Goal: Task Accomplishment & Management: Complete application form

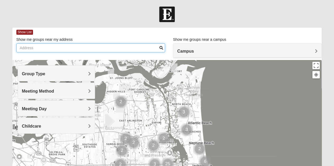
click at [60, 50] on input "Show me groups near my address" at bounding box center [90, 48] width 149 height 9
type input "2"
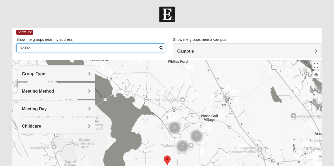
scroll to position [79, 0]
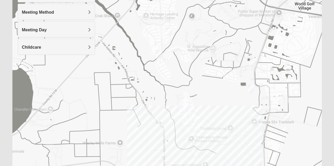
click at [167, 33] on img "Mixed Thomas 32092" at bounding box center [168, 31] width 11 height 13
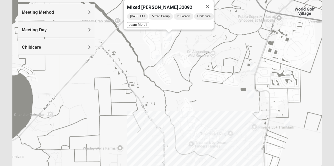
scroll to position [26, 0]
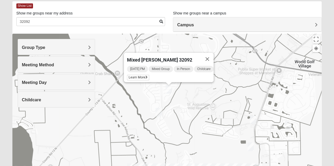
click at [160, 111] on img "Mixed Kruse 32092" at bounding box center [158, 112] width 11 height 13
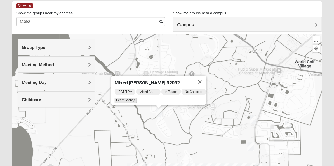
click at [128, 99] on span "Learn More" at bounding box center [125, 101] width 22 height 6
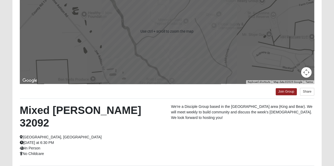
scroll to position [0, 0]
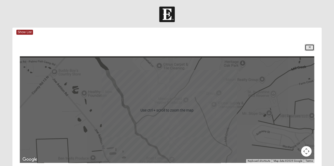
click at [306, 49] on link at bounding box center [308, 47] width 9 height 7
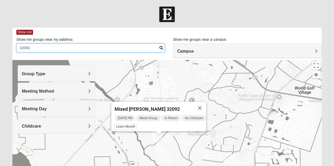
click at [43, 46] on input "32092" at bounding box center [90, 48] width 149 height 9
type input "1841 Enterprise Ave, Saint Augustine FL 32092"
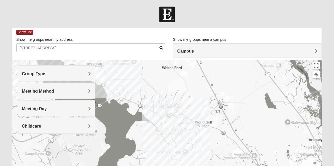
drag, startPoint x: 248, startPoint y: 148, endPoint x: 249, endPoint y: 94, distance: 53.8
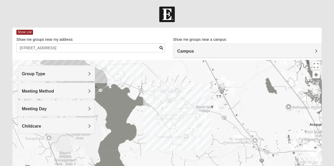
click at [170, 119] on div at bounding box center [166, 165] width 309 height 211
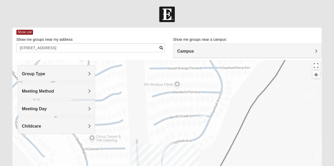
drag, startPoint x: 193, startPoint y: 104, endPoint x: 188, endPoint y: 153, distance: 49.0
click at [188, 153] on div "Mixed Kruse 32092 Friday PM Mixed Group In Person No Childcare Learn More" at bounding box center [166, 165] width 309 height 211
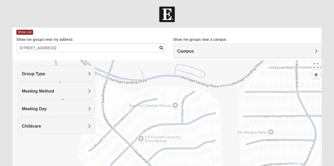
drag, startPoint x: 186, startPoint y: 134, endPoint x: 276, endPoint y: 179, distance: 100.5
click at [276, 166] on html "Log In Find A Group Error Show List Loading Groups" at bounding box center [167, 145] width 334 height 290
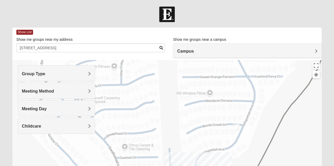
drag, startPoint x: 218, startPoint y: 109, endPoint x: 160, endPoint y: 69, distance: 70.3
click at [159, 69] on div "Mixed Kruse 32092 Friday PM Mixed Group In Person No Childcare Learn More" at bounding box center [166, 165] width 309 height 211
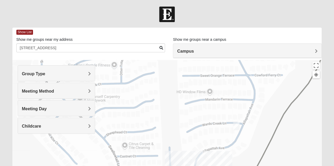
click at [235, 127] on img "Mixed Thomas 32092" at bounding box center [236, 126] width 11 height 13
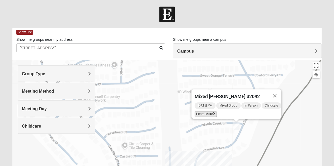
click at [200, 112] on span "Learn More" at bounding box center [205, 115] width 22 height 6
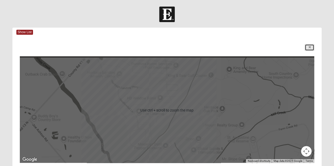
click at [312, 46] on link at bounding box center [308, 47] width 9 height 7
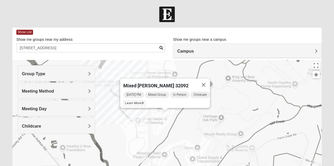
click at [143, 160] on img "Mixed Kruse 32092" at bounding box center [144, 161] width 11 height 13
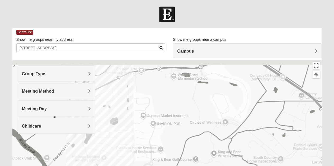
drag, startPoint x: 216, startPoint y: 103, endPoint x: 201, endPoint y: 179, distance: 77.0
click at [201, 166] on html "Log In Find A Group Error Show List Loading Groups" at bounding box center [167, 145] width 334 height 290
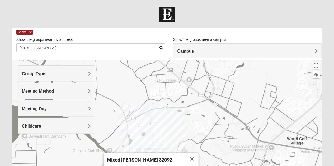
click at [307, 97] on img "1825 Mixed Barfield 32092" at bounding box center [307, 95] width 11 height 13
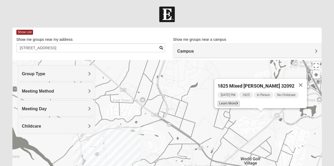
click at [233, 101] on span "Learn More" at bounding box center [228, 104] width 22 height 6
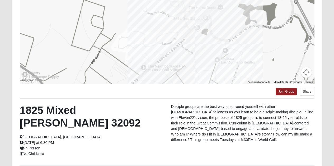
scroll to position [26, 0]
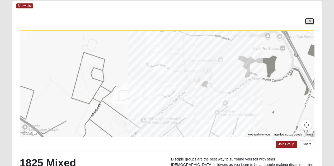
click at [308, 20] on icon at bounding box center [309, 21] width 2 height 3
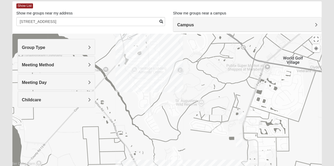
drag, startPoint x: 139, startPoint y: 136, endPoint x: 191, endPoint y: 58, distance: 93.4
click at [191, 58] on div "1825 Mixed Barfield 32092 Tuesday PM 1825 In Person No Childcare Learn More" at bounding box center [166, 139] width 309 height 211
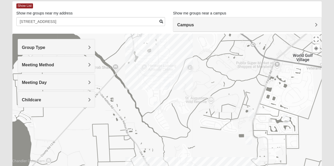
click at [155, 109] on img "Mixed Kruse 32092" at bounding box center [156, 106] width 11 height 13
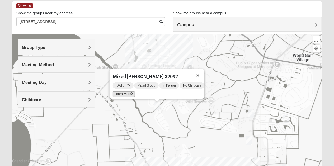
click at [115, 92] on span "Learn More" at bounding box center [123, 95] width 22 height 6
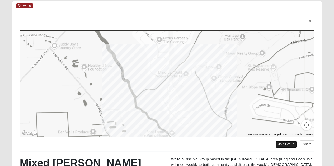
click at [290, 144] on link "Join Group" at bounding box center [285, 144] width 21 height 7
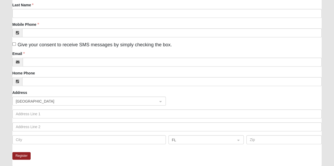
scroll to position [26, 0]
